Goal: Task Accomplishment & Management: Use online tool/utility

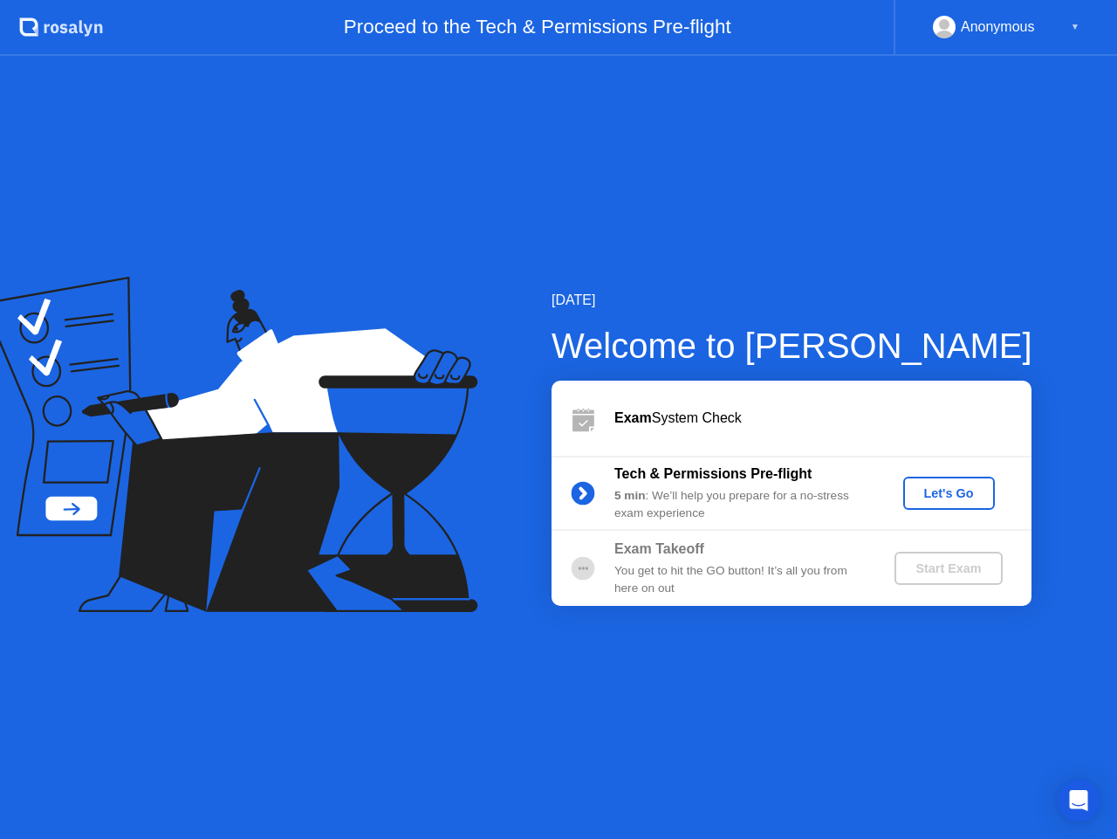
click at [952, 488] on div "Let's Go" at bounding box center [949, 493] width 78 height 14
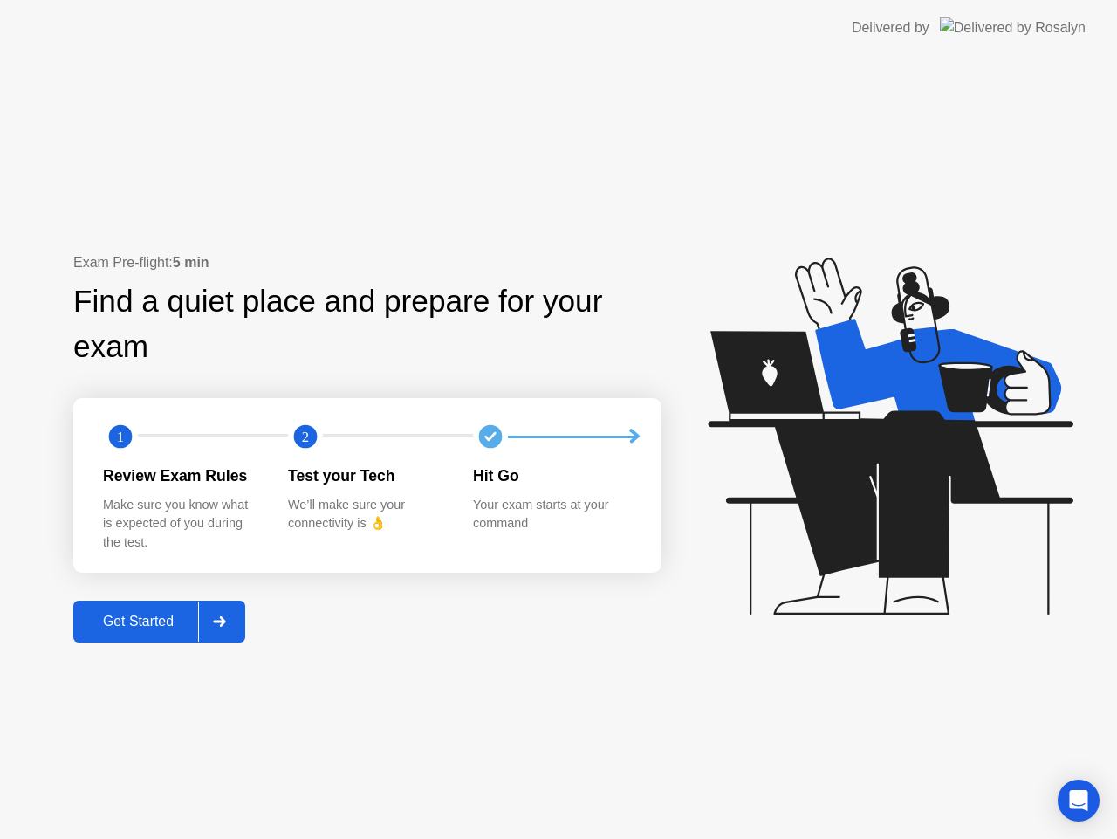
click at [175, 621] on div "Get Started" at bounding box center [139, 622] width 120 height 16
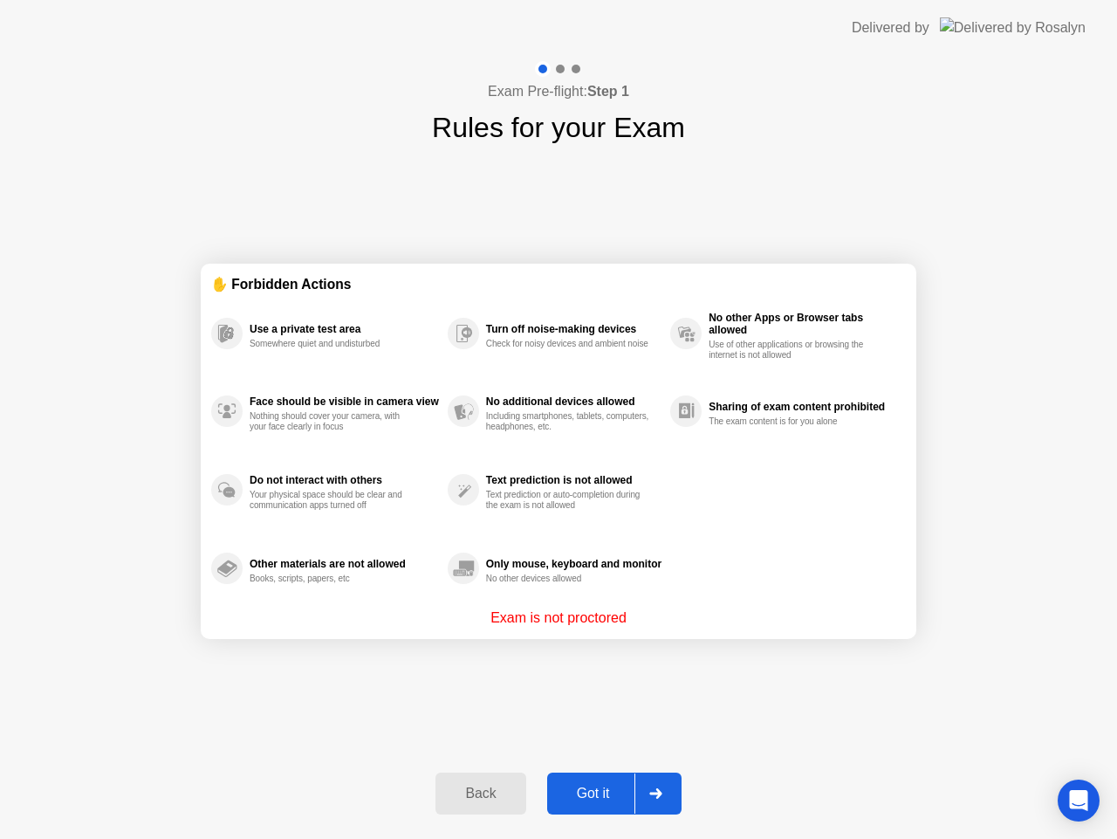
click at [597, 794] on div "Got it" at bounding box center [594, 794] width 82 height 16
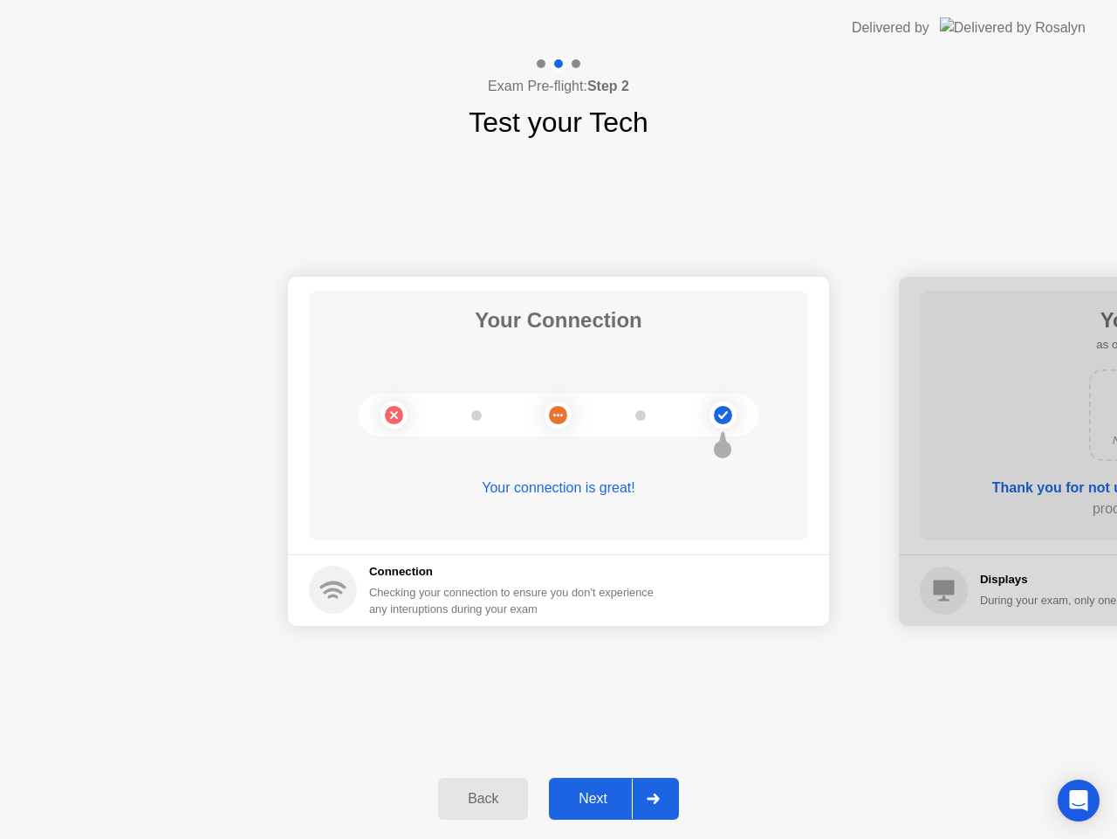
click at [591, 803] on div "Next" at bounding box center [593, 799] width 78 height 16
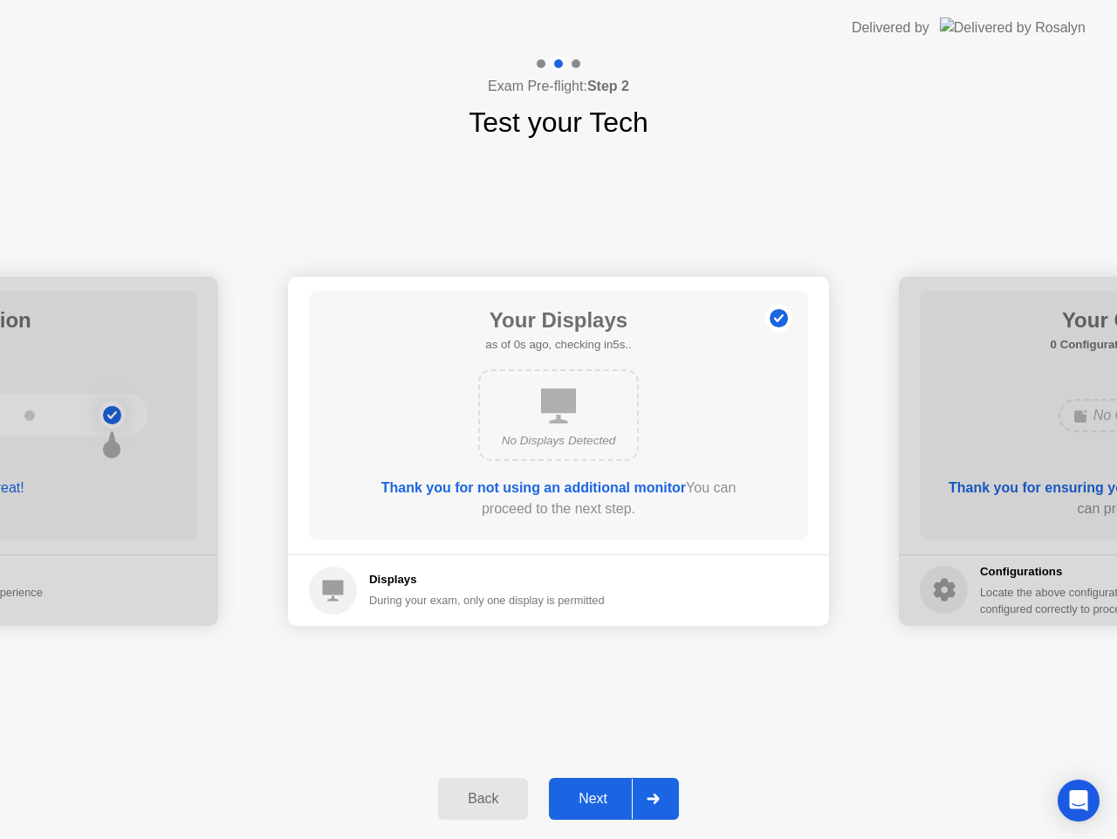
click at [591, 803] on div "Next" at bounding box center [593, 799] width 78 height 16
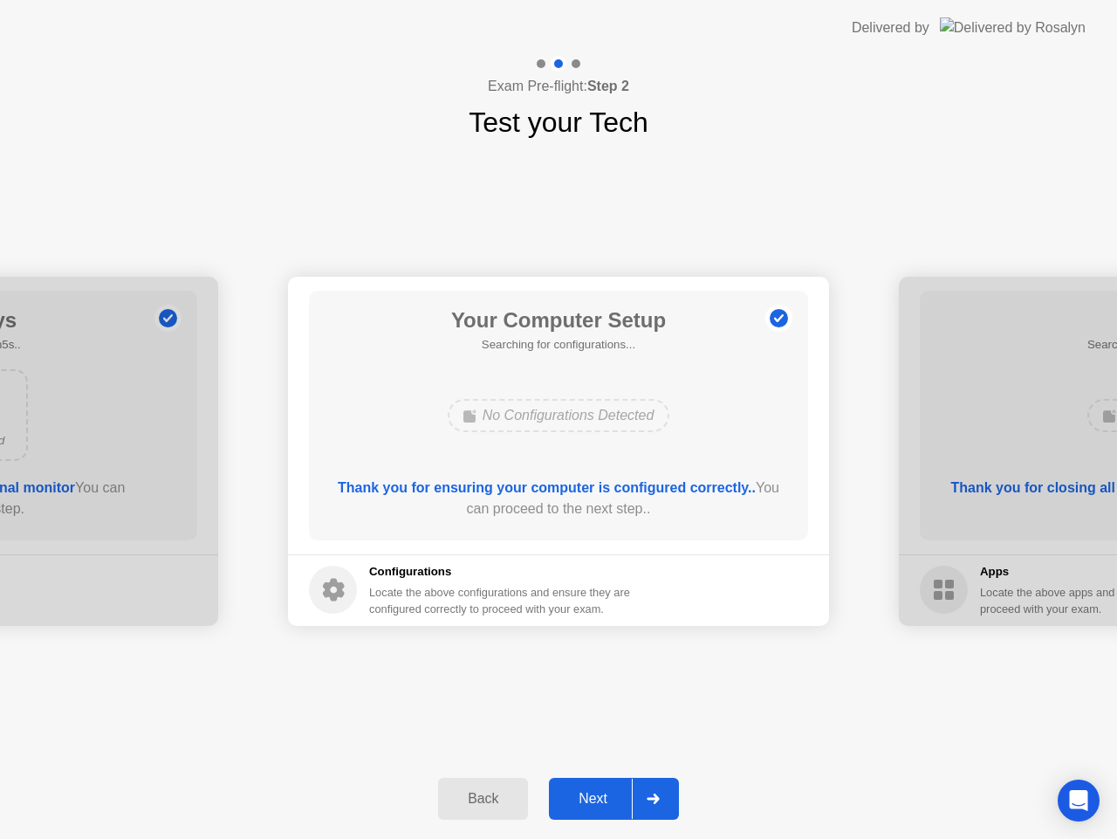
click at [591, 803] on div "Next" at bounding box center [593, 799] width 78 height 16
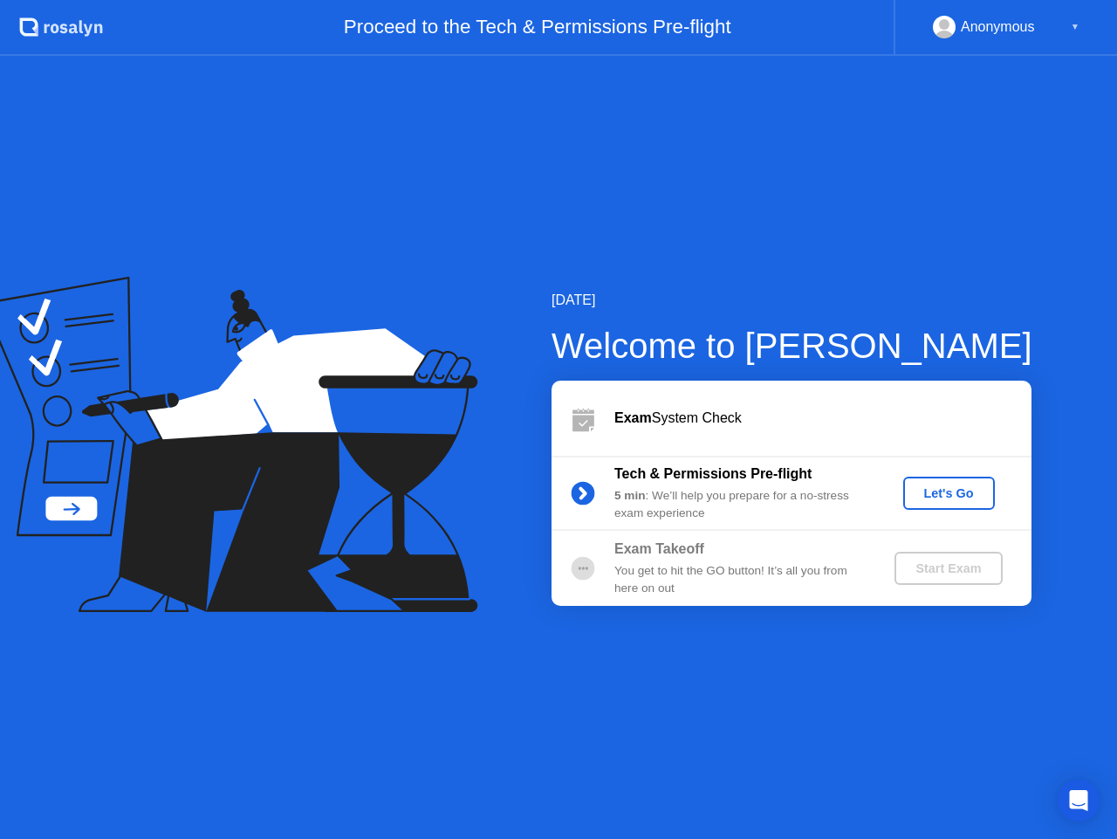
click at [956, 489] on div "Let's Go" at bounding box center [949, 493] width 78 height 14
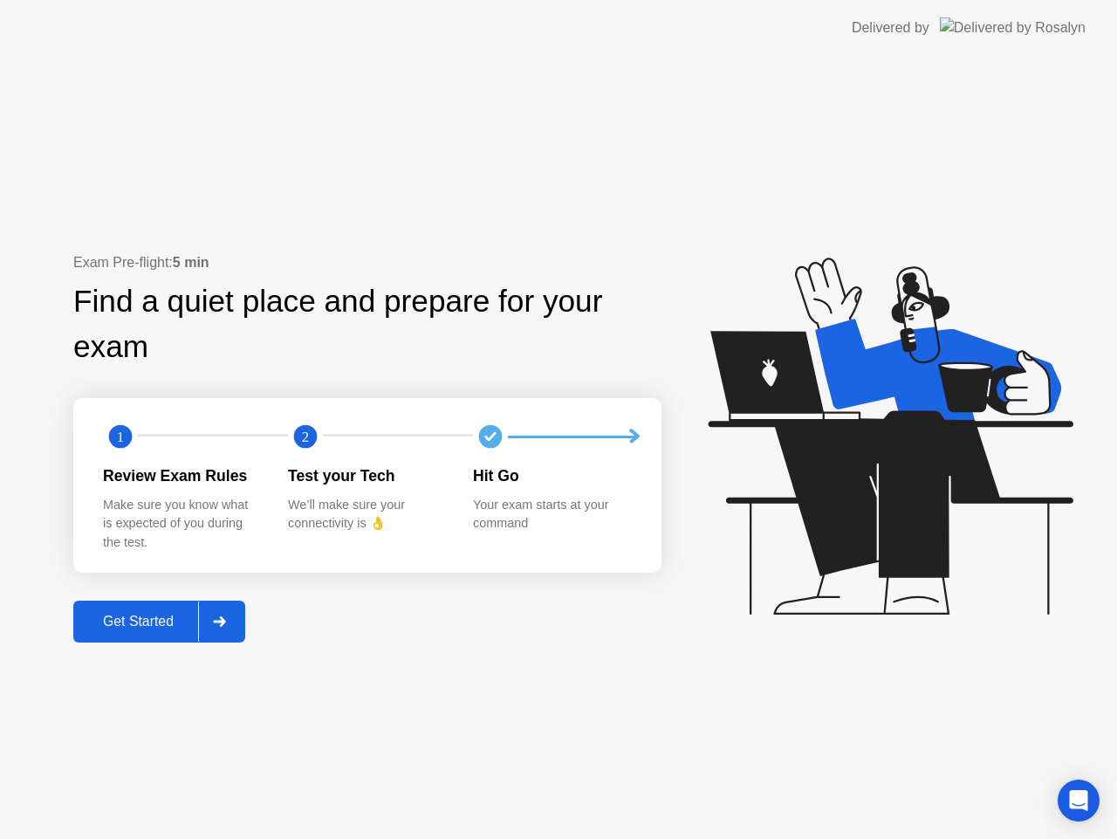
click at [120, 621] on div "Get Started" at bounding box center [139, 622] width 120 height 16
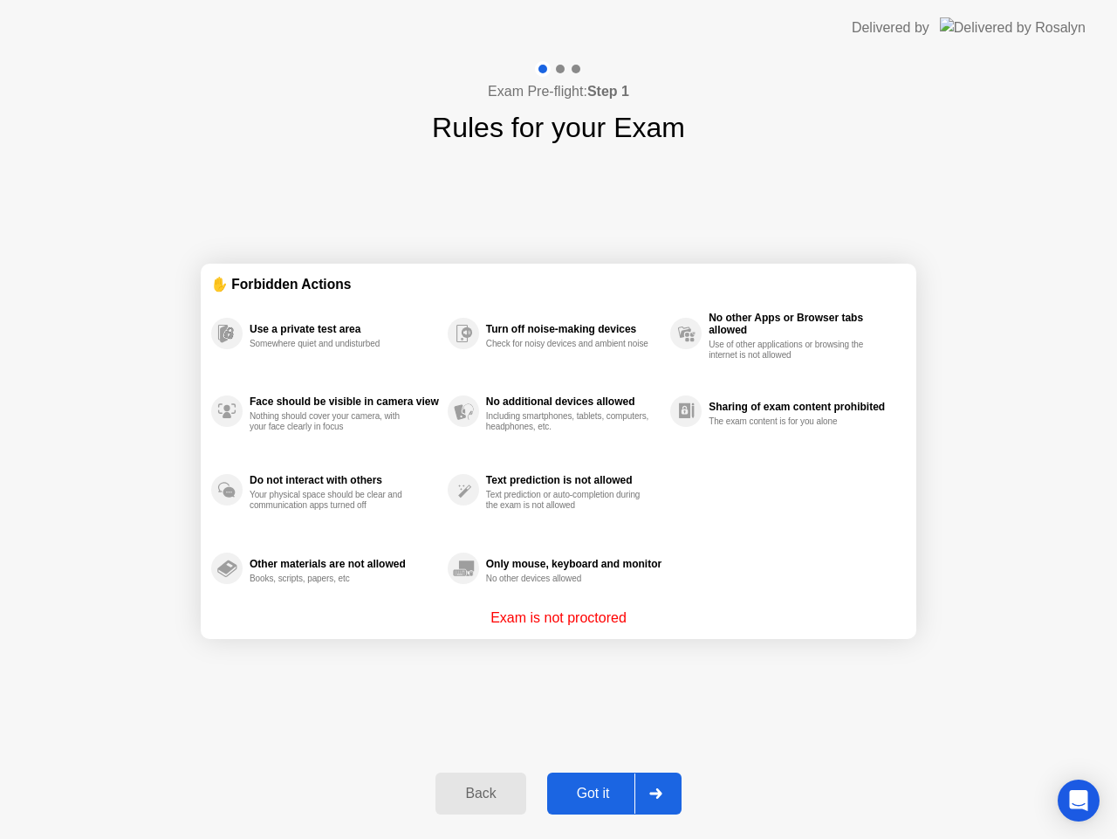
click at [596, 810] on button "Got it" at bounding box center [614, 793] width 134 height 42
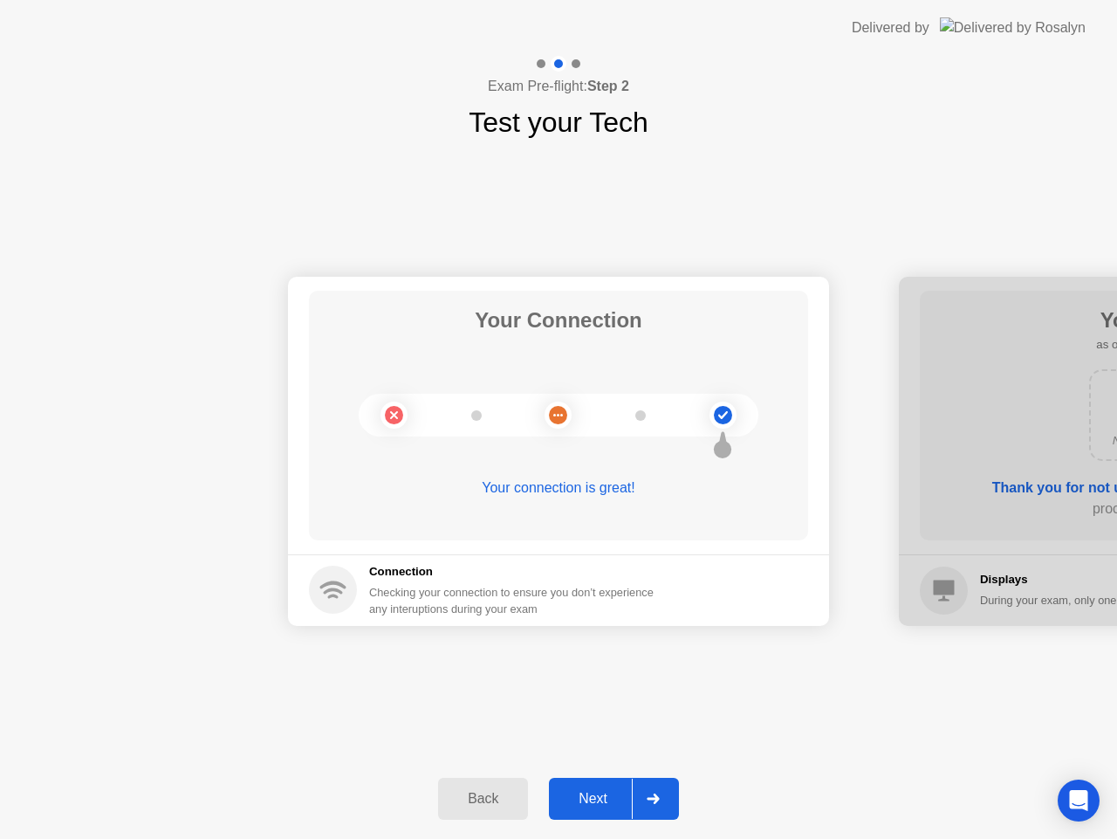
click at [596, 795] on div "Next" at bounding box center [593, 799] width 78 height 16
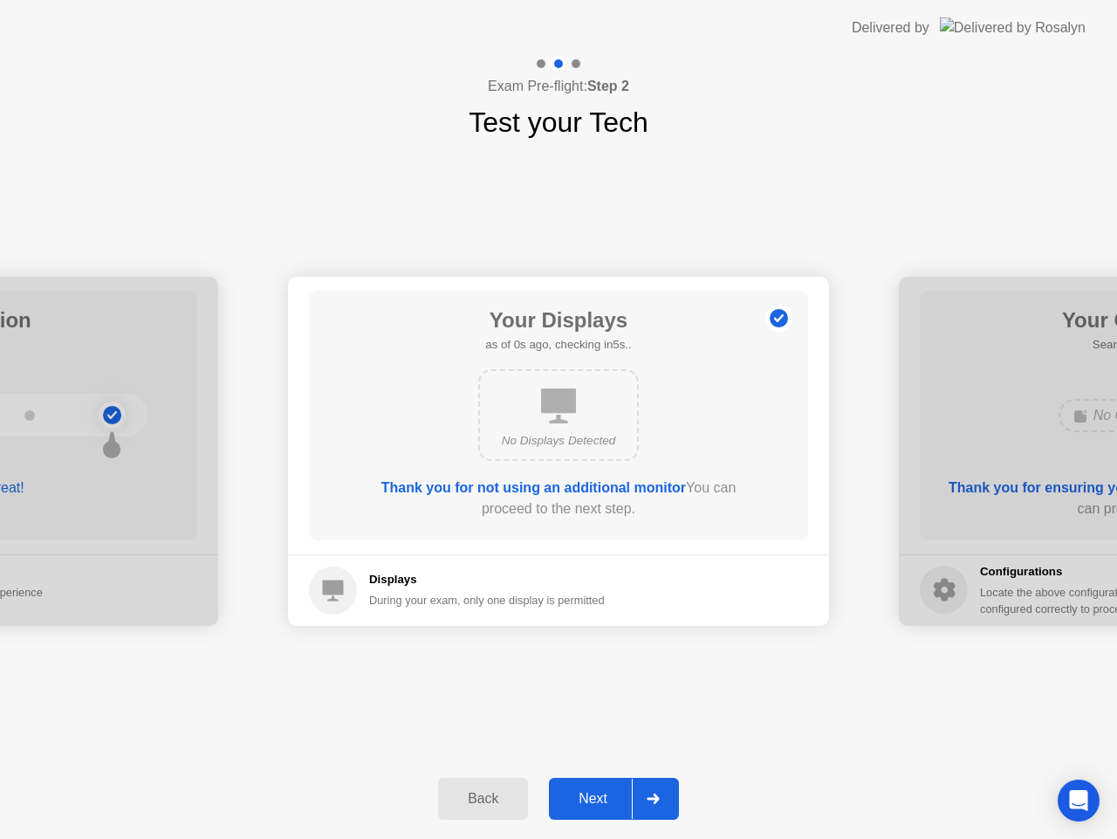
click at [596, 795] on div "Next" at bounding box center [593, 799] width 78 height 16
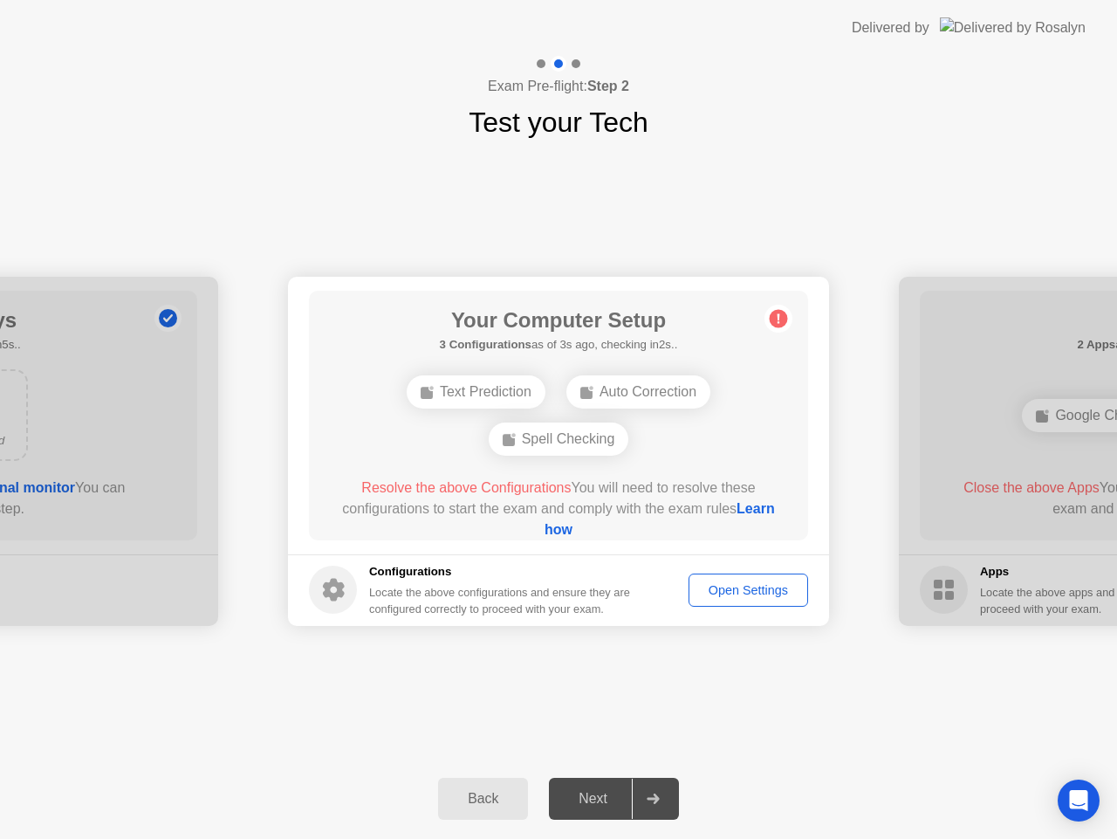
click at [586, 795] on div "Next" at bounding box center [593, 799] width 78 height 16
click at [479, 397] on div "Text Prediction" at bounding box center [476, 391] width 139 height 33
click at [713, 596] on div "Open Settings" at bounding box center [748, 590] width 107 height 14
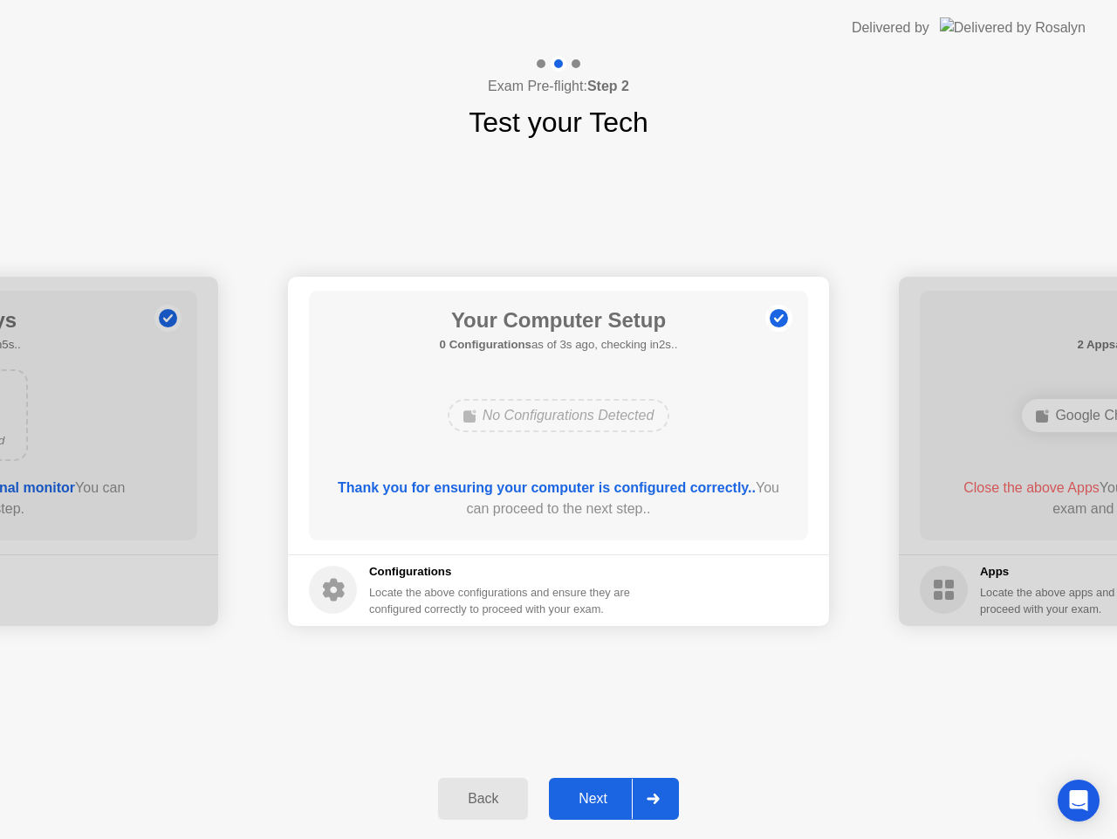
click at [593, 794] on div "Next" at bounding box center [593, 799] width 78 height 16
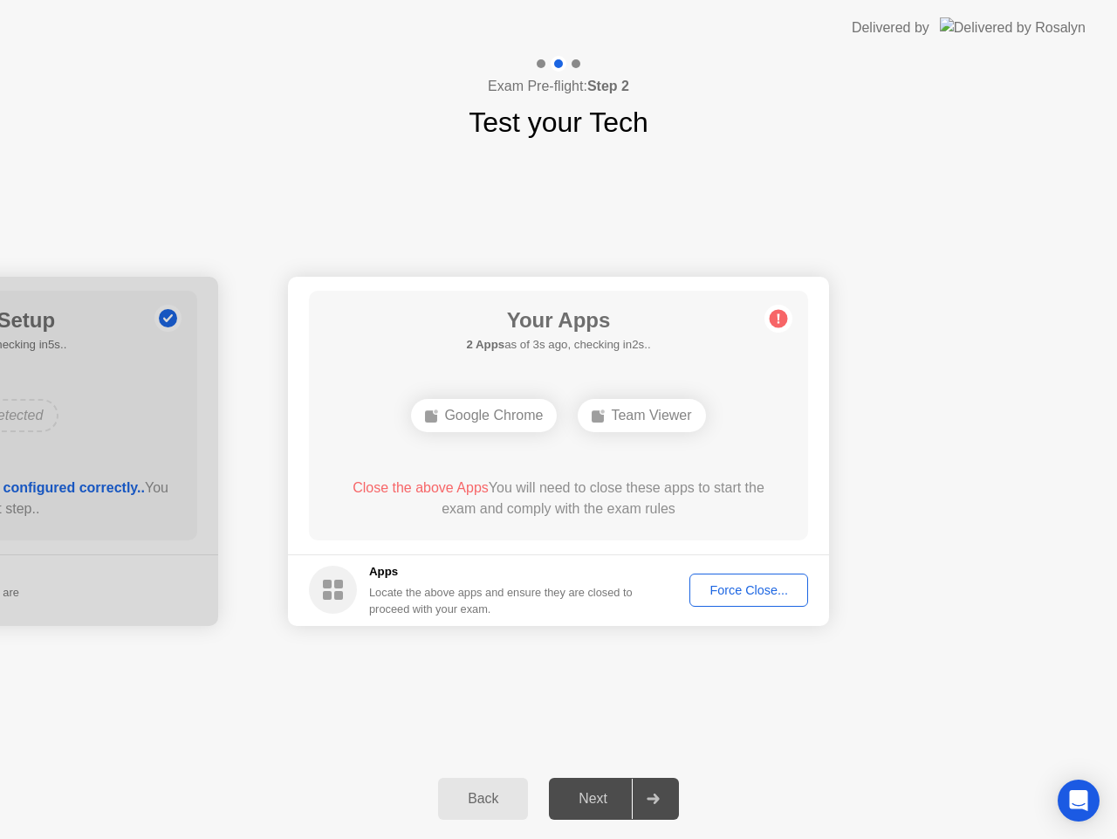
click at [754, 591] on div "Force Close..." at bounding box center [749, 590] width 106 height 14
click at [710, 594] on div "Force Close..." at bounding box center [749, 590] width 106 height 14
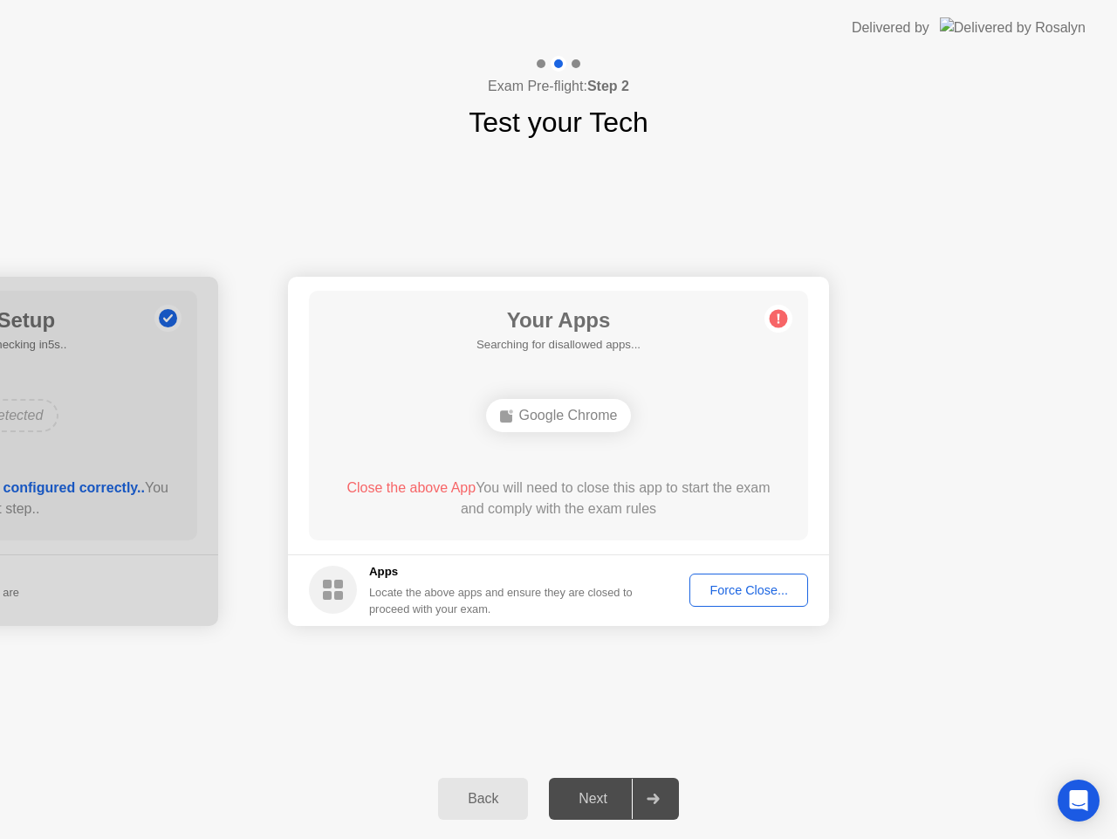
click at [751, 583] on div "Force Close..." at bounding box center [749, 590] width 106 height 14
click at [742, 583] on div "Force Close..." at bounding box center [749, 590] width 106 height 14
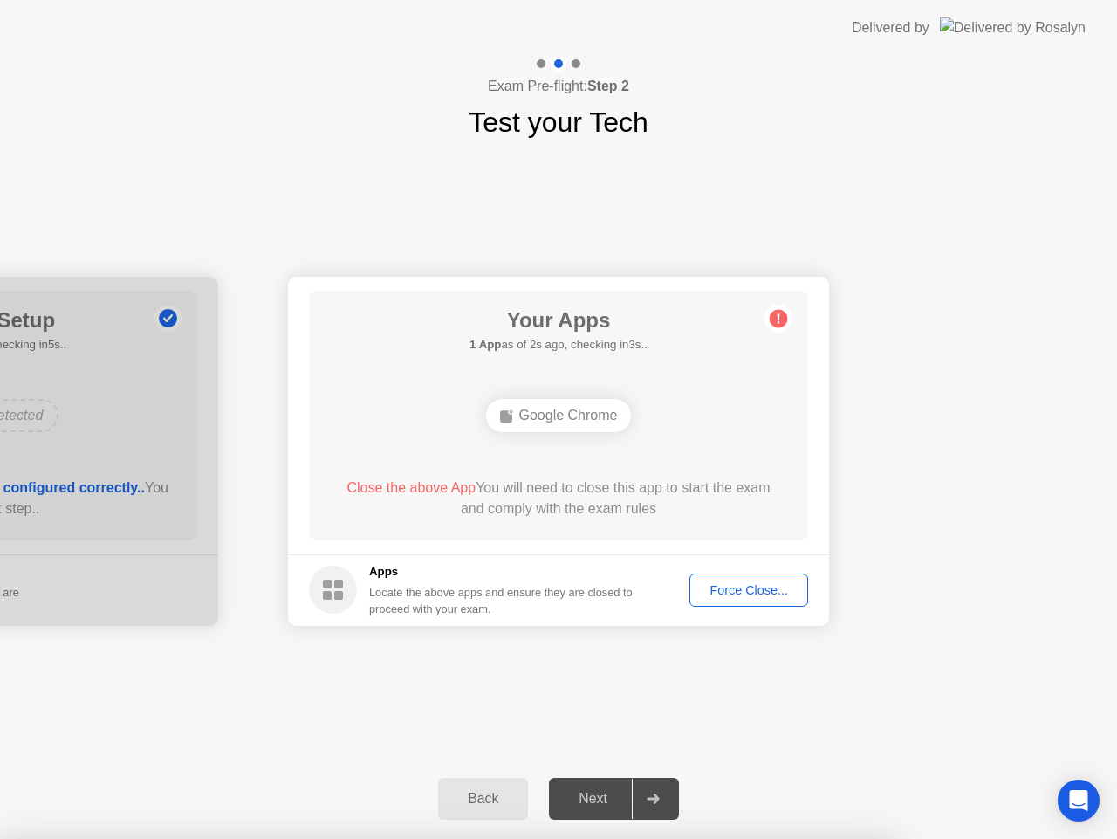
click at [737, 592] on div "Force Close..." at bounding box center [749, 590] width 106 height 14
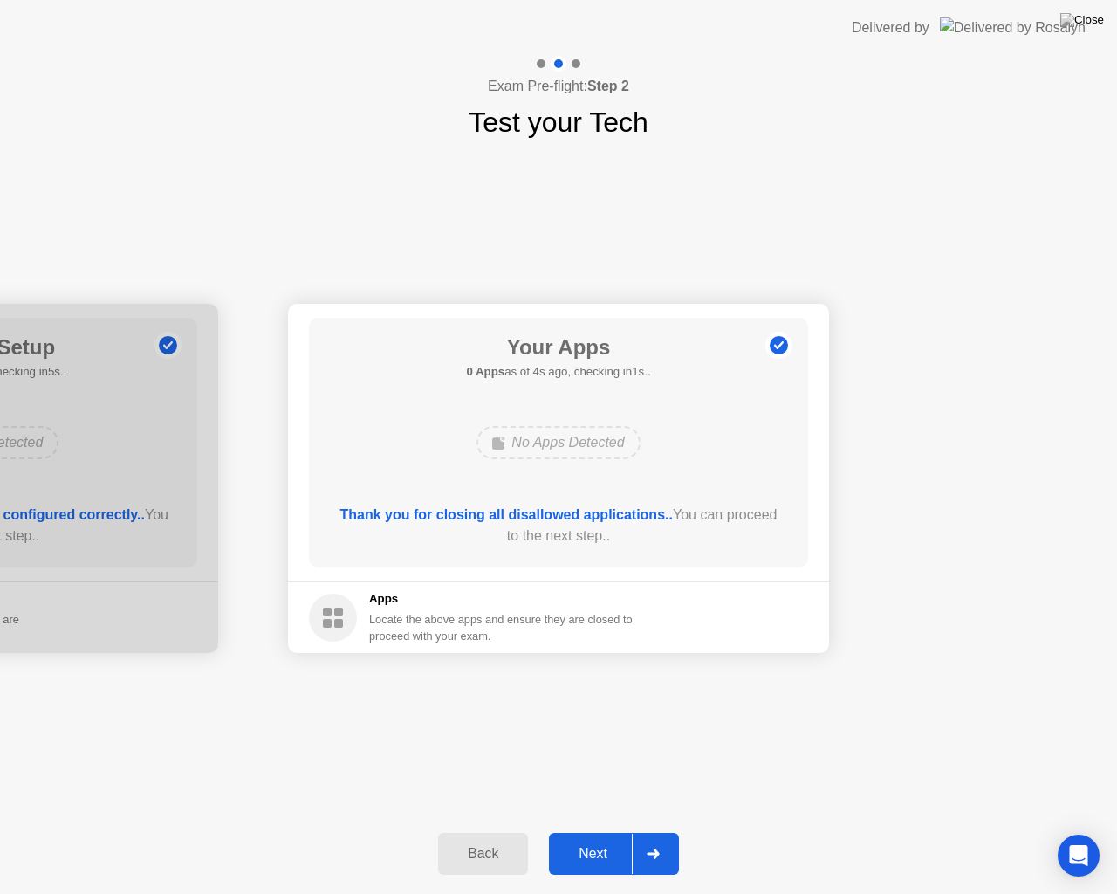
click at [595, 838] on div "Next" at bounding box center [593, 854] width 78 height 16
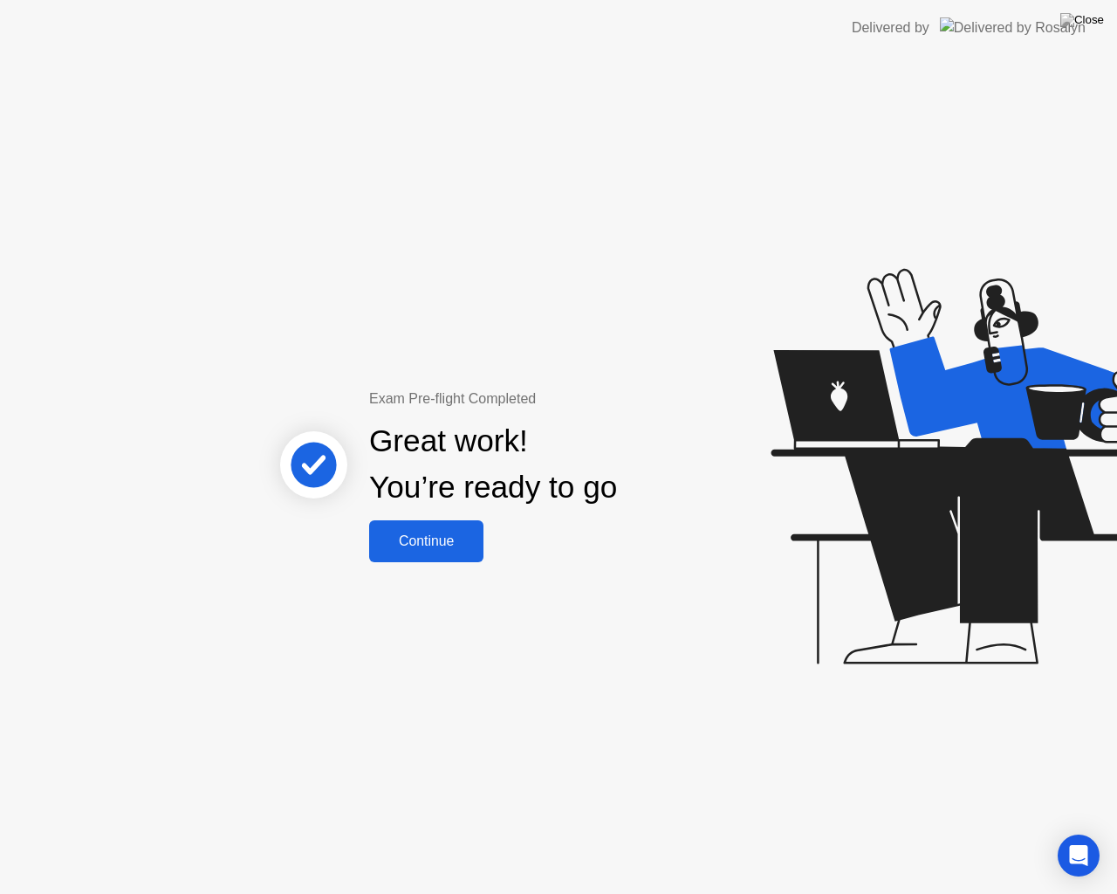
click at [468, 536] on div "Continue" at bounding box center [426, 541] width 104 height 16
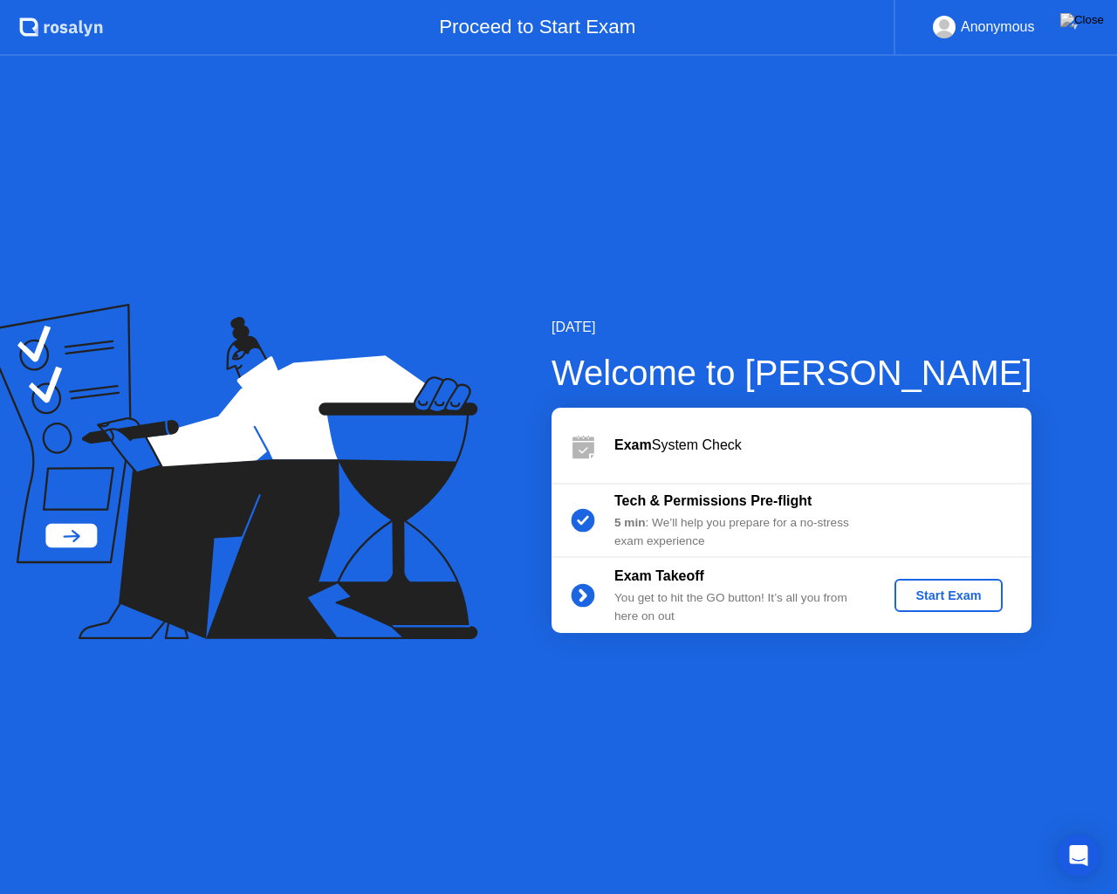
click at [945, 596] on div "Start Exam" at bounding box center [948, 595] width 93 height 14
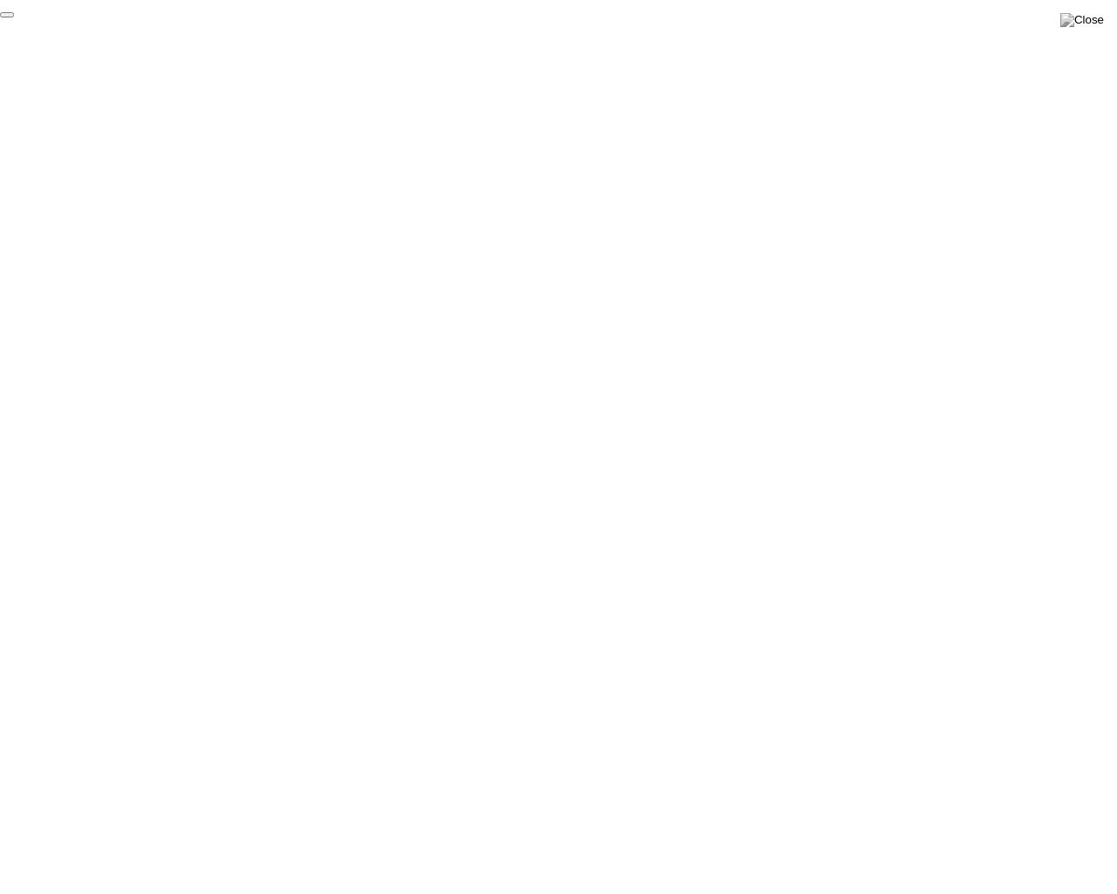
click div "End Proctoring Session"
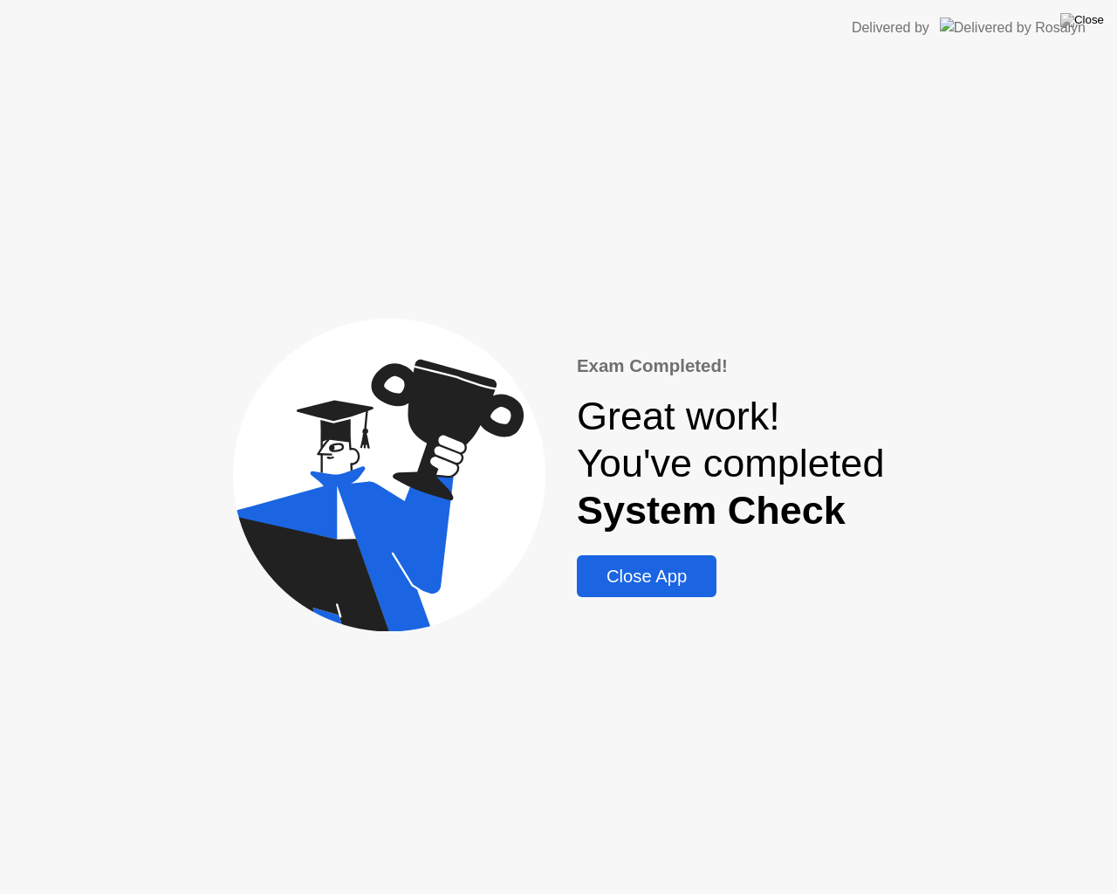
click at [619, 580] on div "Close App" at bounding box center [646, 576] width 129 height 20
